Goal: Task Accomplishment & Management: Manage account settings

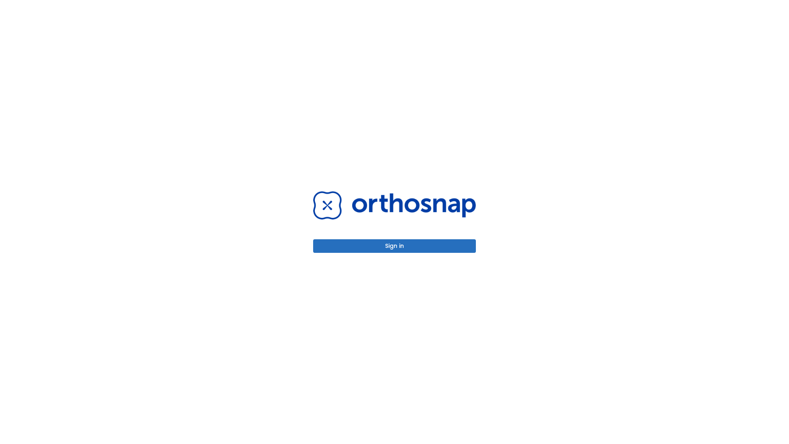
click at [394, 246] on button "Sign in" at bounding box center [394, 246] width 163 height 14
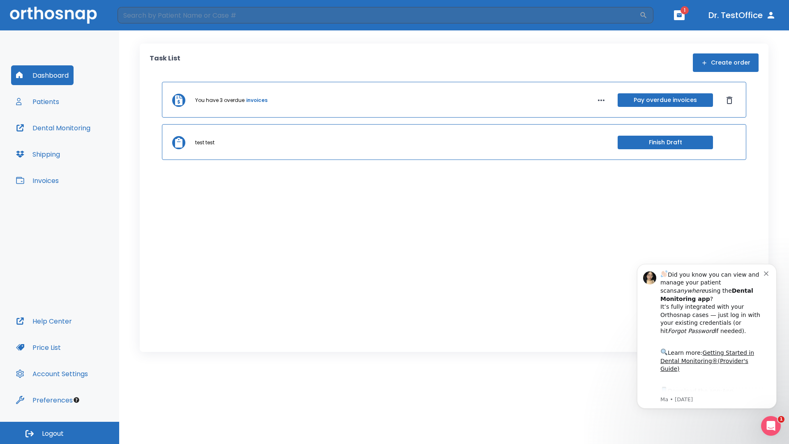
click at [60, 433] on span "Logout" at bounding box center [53, 433] width 22 height 9
